Goal: Navigation & Orientation: Find specific page/section

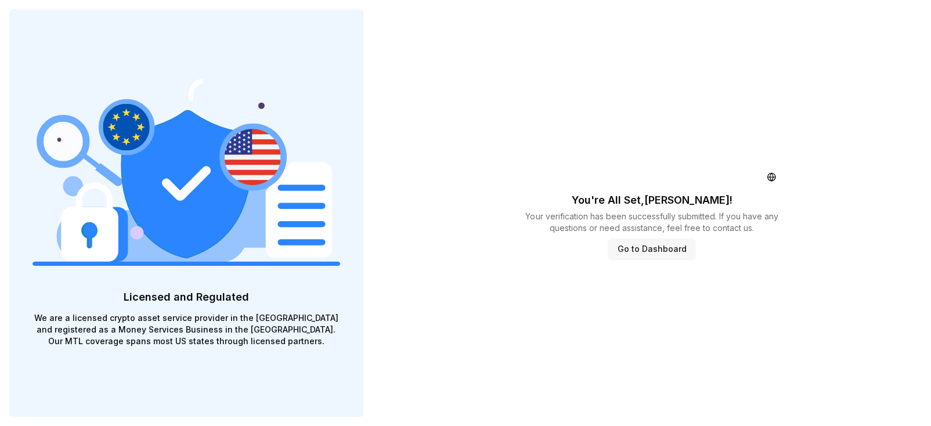
click at [653, 252] on button "Go to Dashboard" at bounding box center [652, 249] width 88 height 21
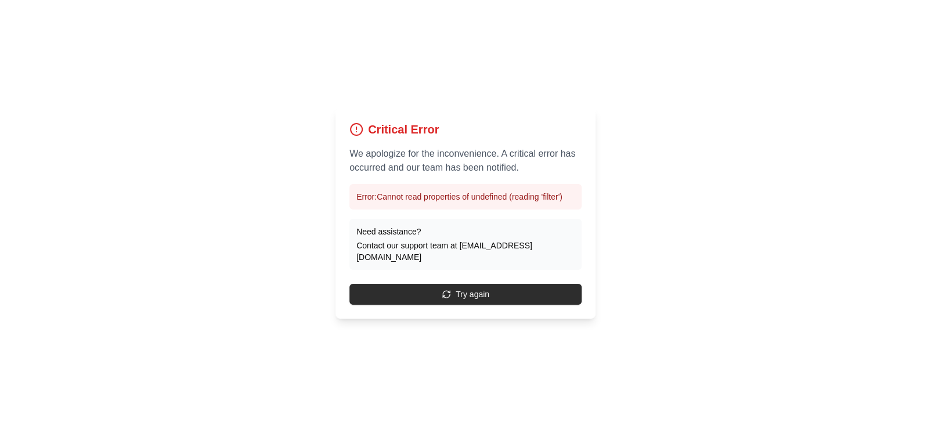
click at [540, 285] on button "Try again" at bounding box center [465, 294] width 232 height 21
